Goal: Entertainment & Leisure: Browse casually

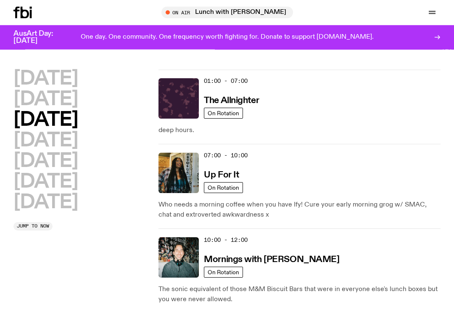
scroll to position [4, 0]
click at [189, 98] on img at bounding box center [178, 98] width 40 height 40
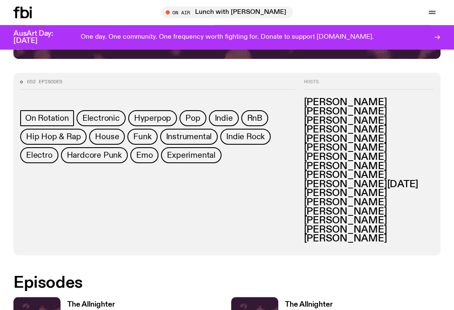
scroll to position [297, 0]
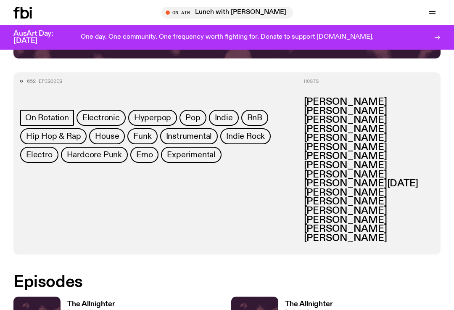
click at [56, 114] on span "On Rotation" at bounding box center [47, 117] width 44 height 9
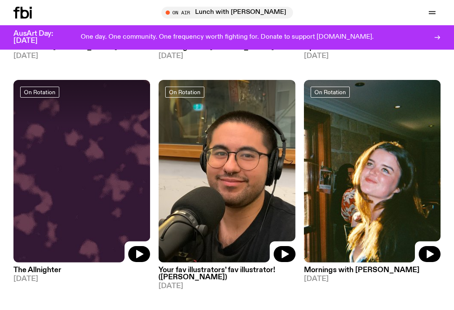
scroll to position [266, 0]
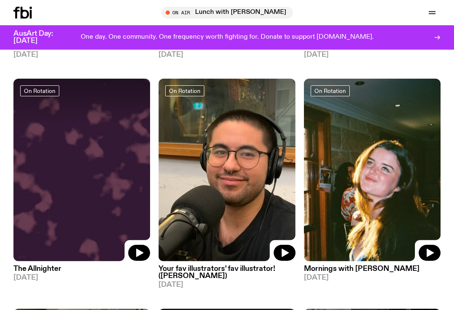
click at [138, 255] on icon "button" at bounding box center [139, 252] width 7 height 8
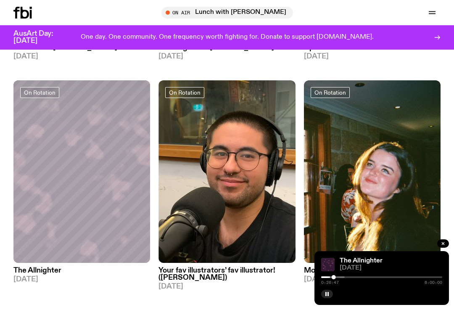
scroll to position [272, 0]
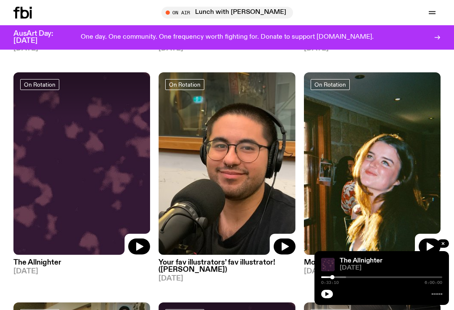
click at [136, 245] on icon "button" at bounding box center [139, 246] width 10 height 10
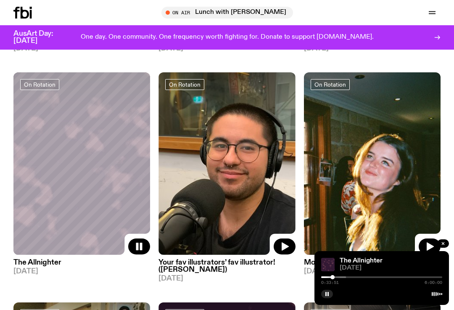
click at [135, 252] on button "button" at bounding box center [139, 246] width 22 height 16
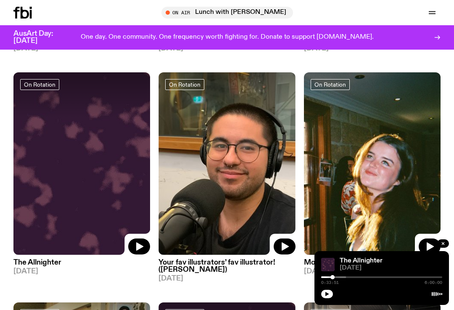
click at [140, 242] on icon "button" at bounding box center [139, 246] width 10 height 10
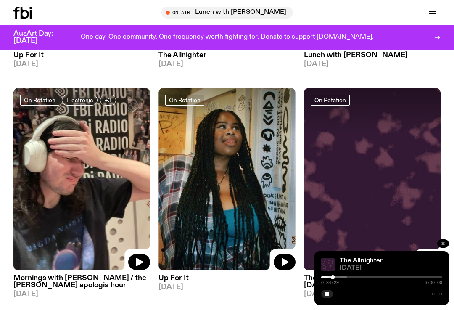
scroll to position [709, 0]
